Goal: Find specific page/section: Find specific page/section

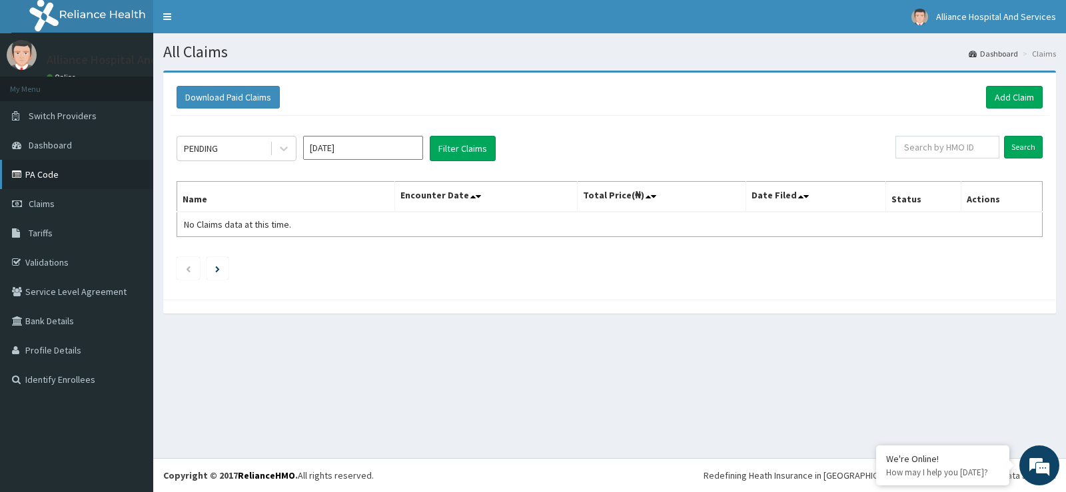
click at [73, 175] on link "PA Code" at bounding box center [76, 174] width 153 height 29
